Goal: Find contact information: Find contact information

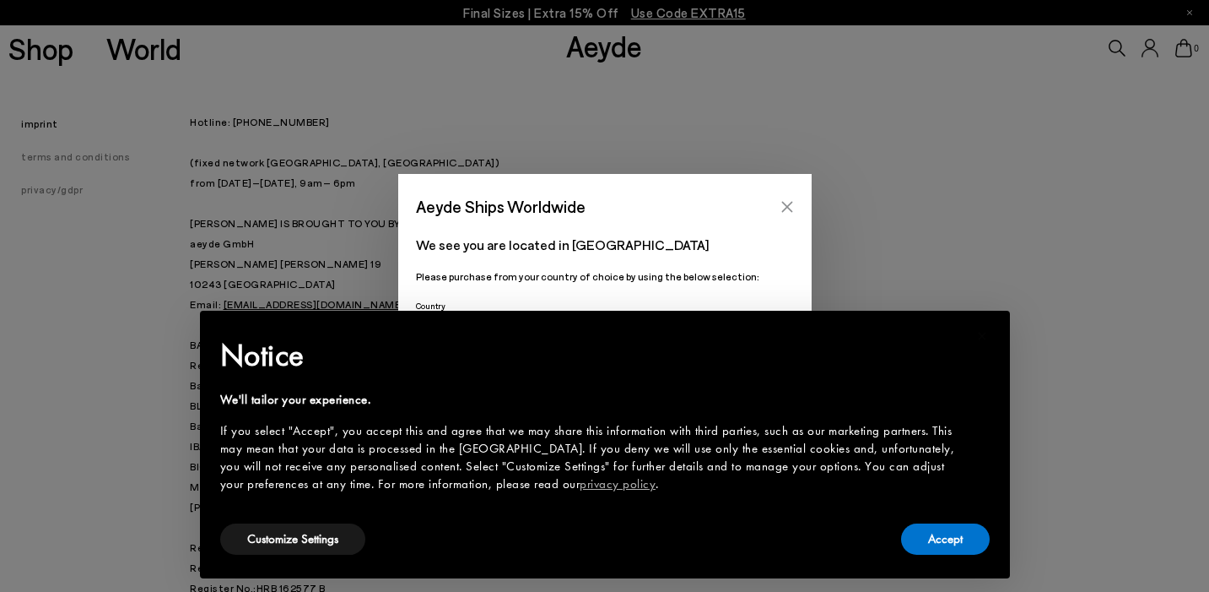
click at [790, 204] on icon "Close" at bounding box center [786, 206] width 11 height 11
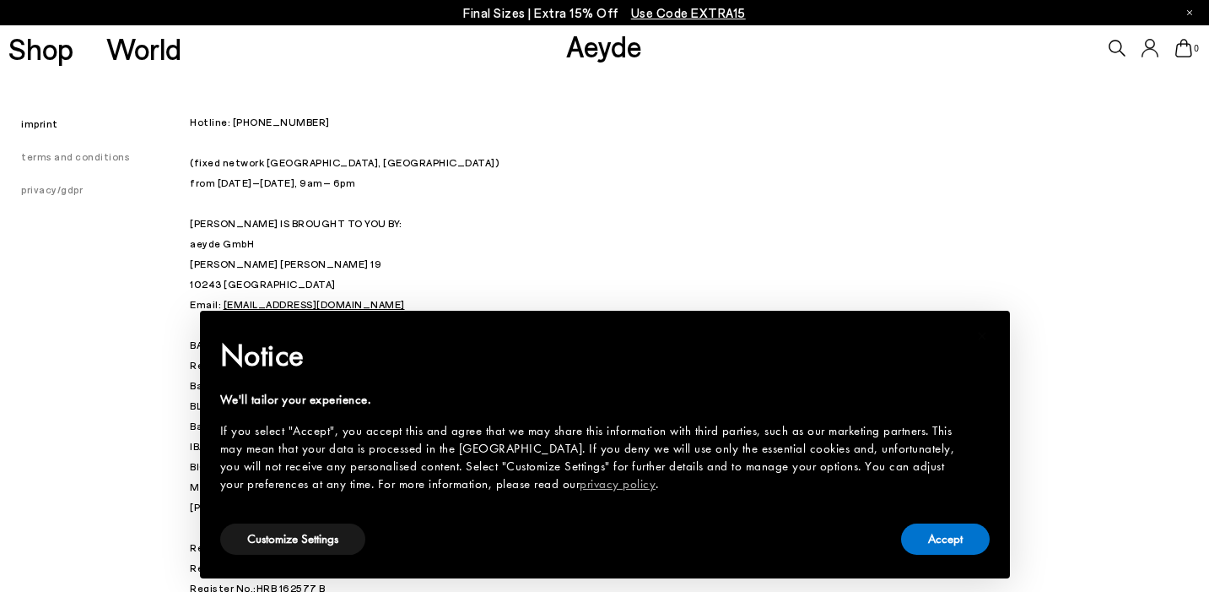
click at [804, 197] on p "Hotline: +49 (0) 30 34 655 808 (fixed network Berlin, Germany) from Monday – Fr…" at bounding box center [605, 293] width 830 height 365
click at [343, 537] on button "Customize Settings" at bounding box center [292, 538] width 145 height 31
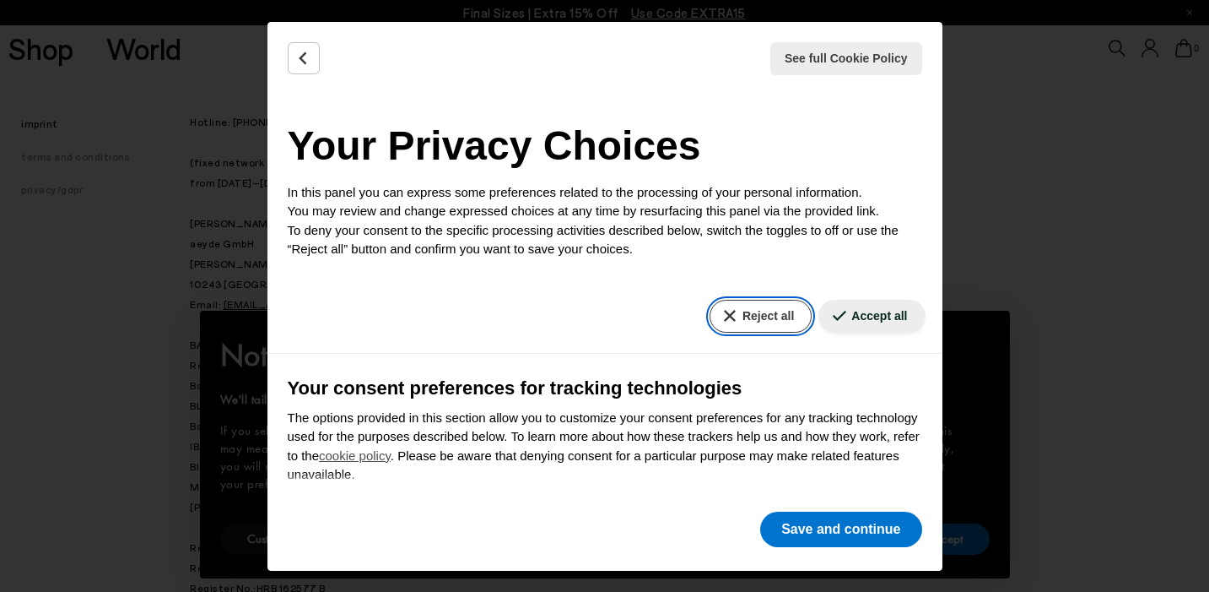
click at [766, 318] on button "Reject all" at bounding box center [761, 316] width 102 height 33
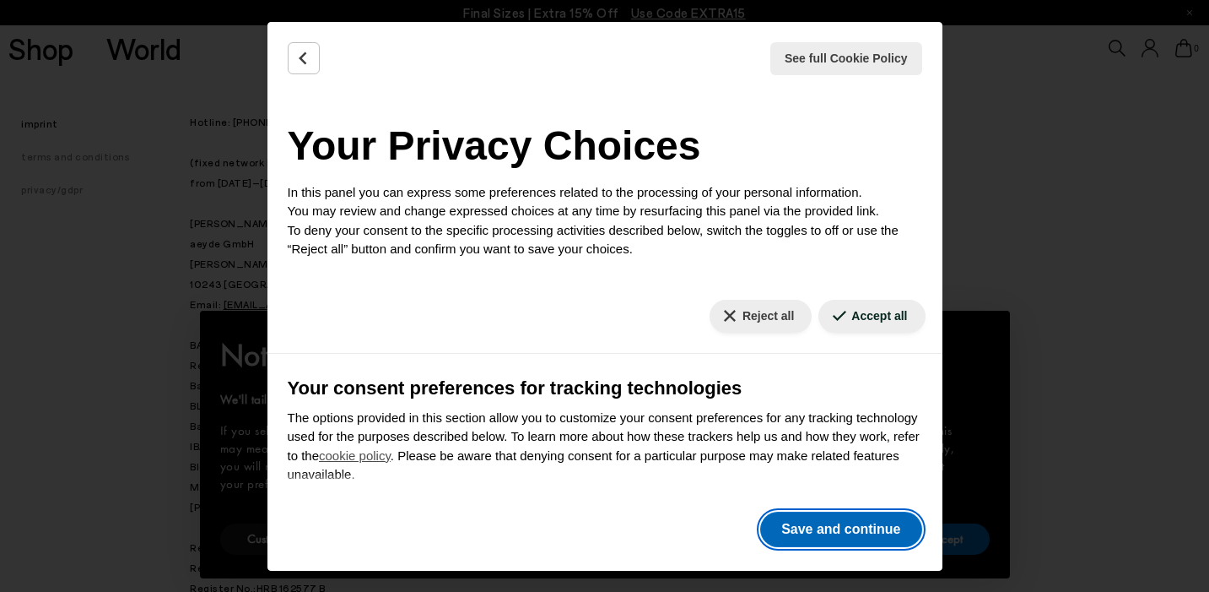
click at [857, 531] on button "Save and continue" at bounding box center [840, 528] width 161 height 35
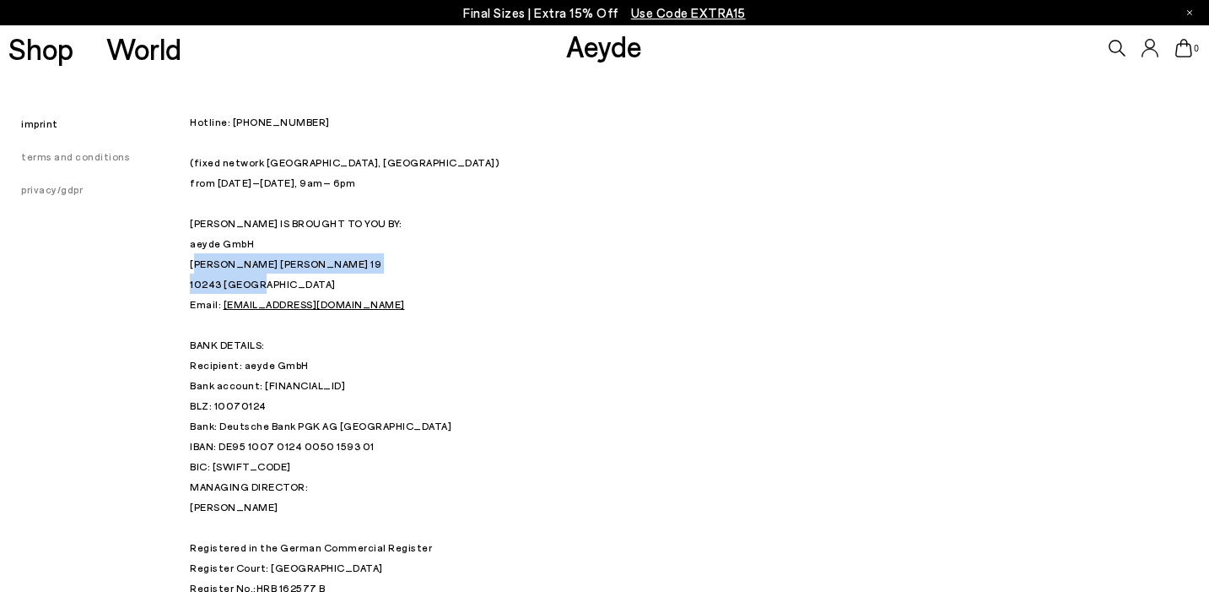
drag, startPoint x: 193, startPoint y: 262, endPoint x: 285, endPoint y: 280, distance: 93.7
click at [285, 280] on p "Hotline: +49 (0) 30 34 655 808 (fixed network Berlin, Germany) from Monday – Fr…" at bounding box center [605, 293] width 830 height 365
click at [203, 260] on p "Hotline: +49 (0) 30 34 655 808 (fixed network Berlin, Germany) from Monday – Fr…" at bounding box center [605, 293] width 830 height 365
drag, startPoint x: 189, startPoint y: 260, endPoint x: 270, endPoint y: 279, distance: 83.3
click at [270, 279] on div "imprint terms and conditions privacy/gdpr Hotline: +49 (0) 30 34 655 808 (fixed…" at bounding box center [604, 364] width 1209 height 587
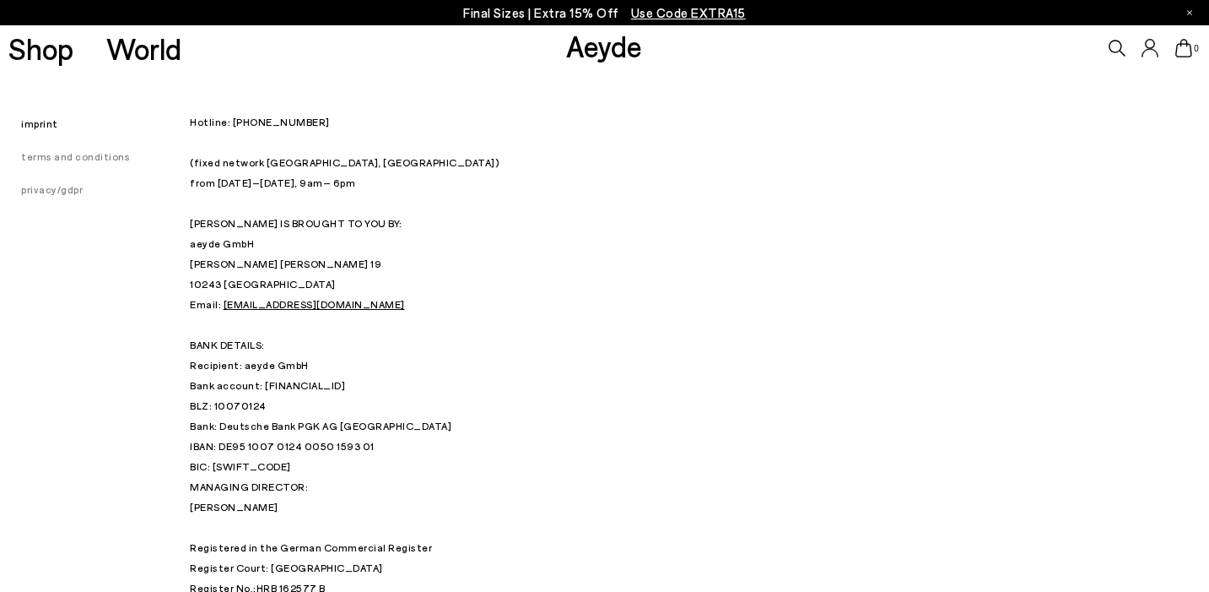
click at [264, 276] on p "Hotline: +49 (0) 30 34 655 808 (fixed network Berlin, Germany) from Monday – Fr…" at bounding box center [605, 293] width 830 height 365
drag, startPoint x: 192, startPoint y: 264, endPoint x: 267, endPoint y: 280, distance: 76.0
click at [267, 281] on p "Hotline: +49 (0) 30 34 655 808 (fixed network Berlin, Germany) from Monday – Fr…" at bounding box center [605, 293] width 830 height 365
copy p "Strausberger Platz 19 10243 Berlin"
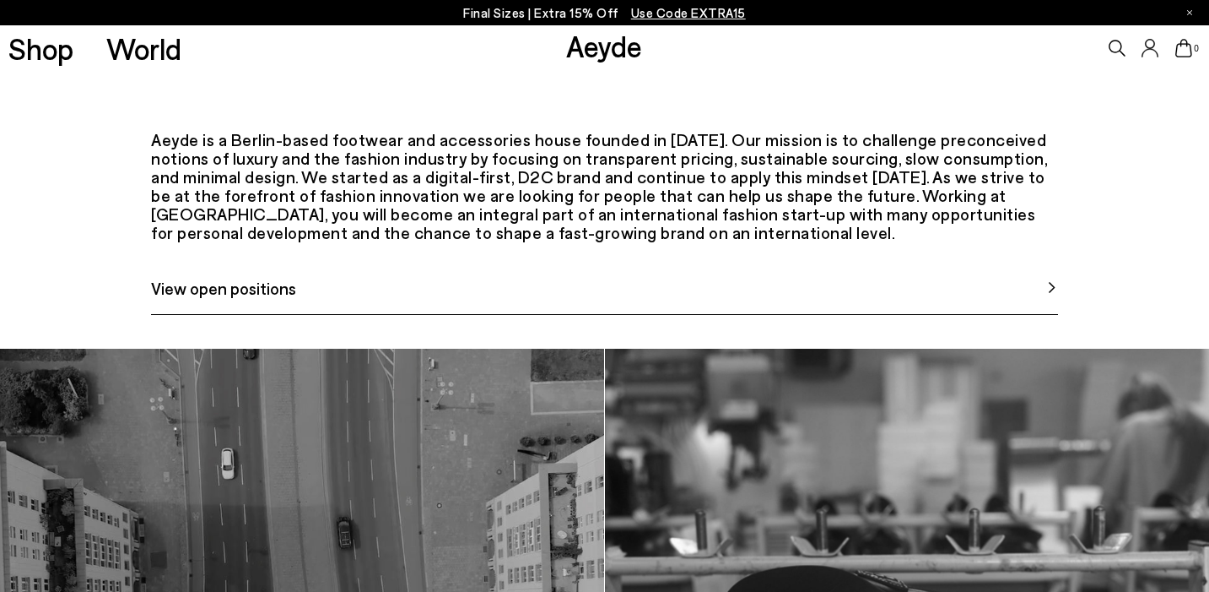
scroll to position [858, 0]
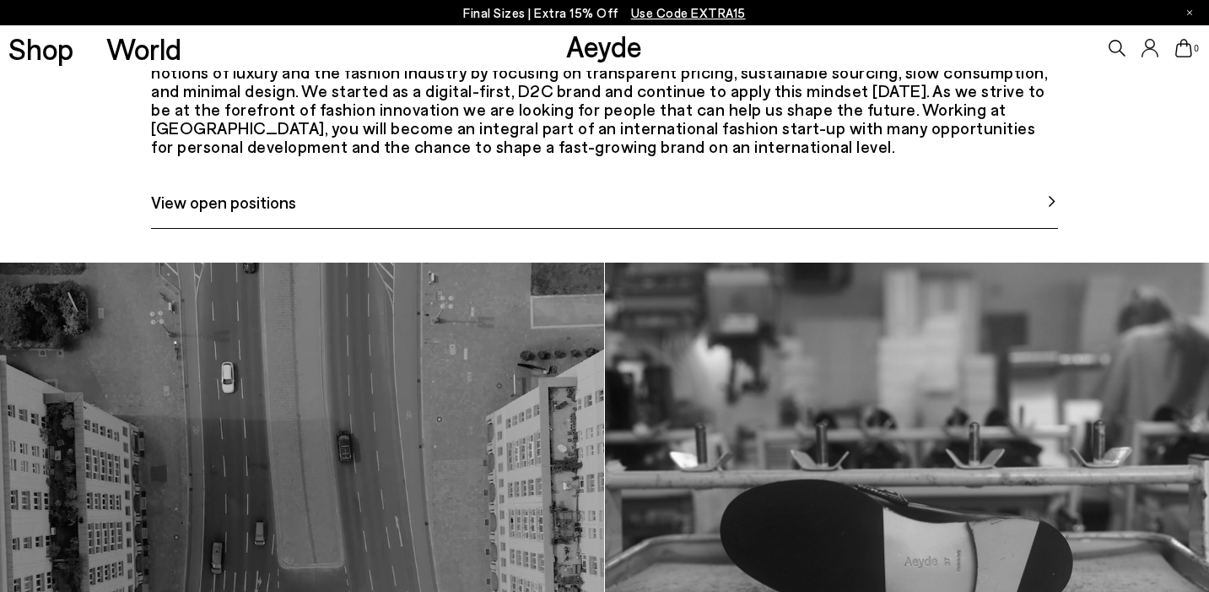
click at [183, 214] on span "View open positions" at bounding box center [223, 201] width 145 height 25
